Goal: Task Accomplishment & Management: Manage account settings

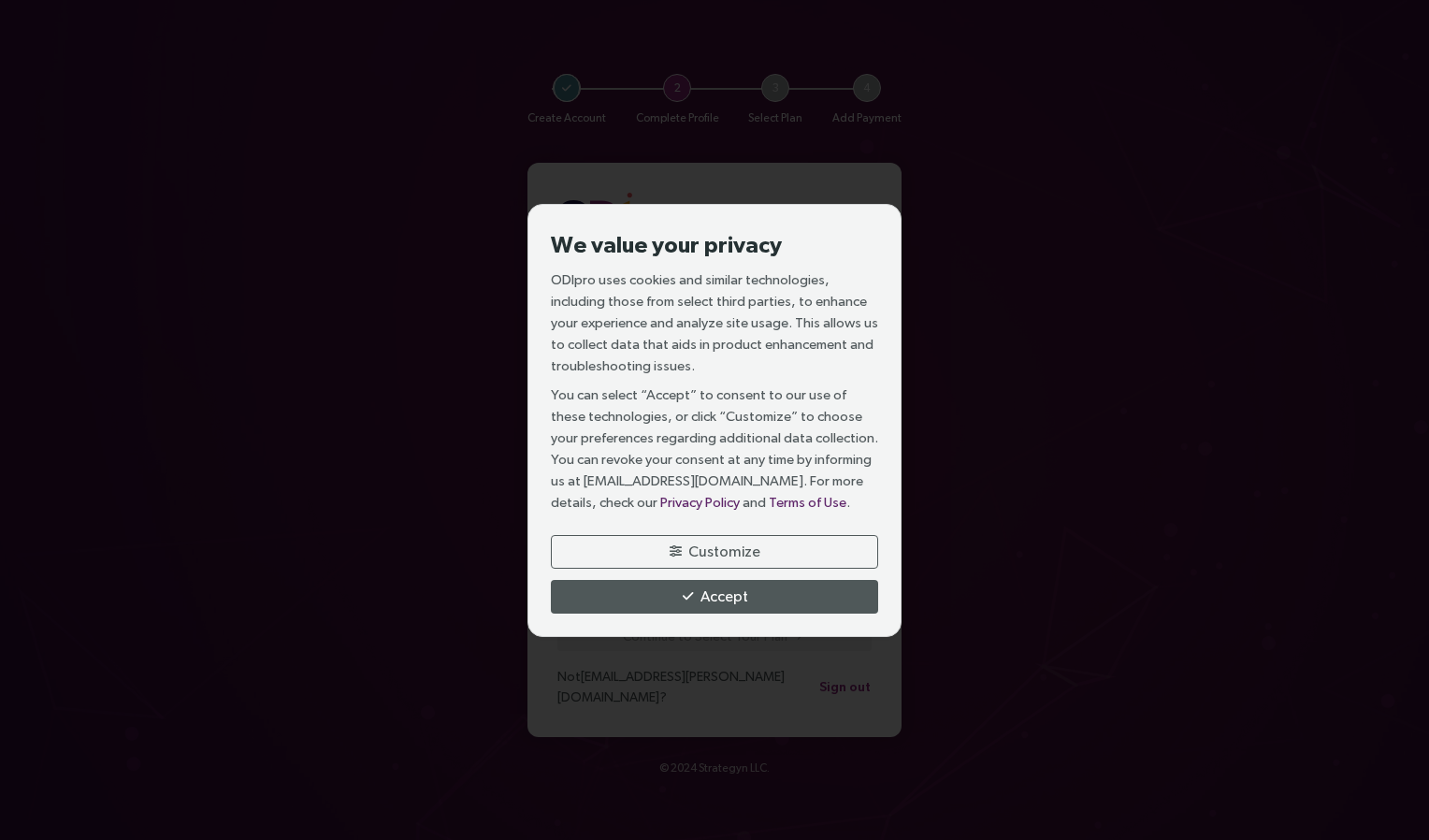
click at [384, 540] on div "We value your privacy ODIpro uses cookies and similar technologies, including t…" at bounding box center [714, 420] width 1429 height 840
click at [714, 600] on span "Accept" at bounding box center [724, 597] width 47 height 23
